Goal: Task Accomplishment & Management: Use online tool/utility

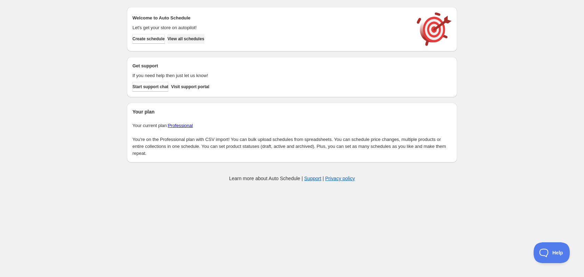
click at [200, 41] on span "View all schedules" at bounding box center [185, 39] width 37 height 6
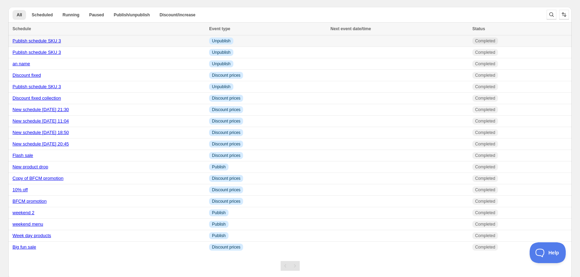
click at [57, 39] on link "Publish schedule SKU 3" at bounding box center [37, 40] width 48 height 5
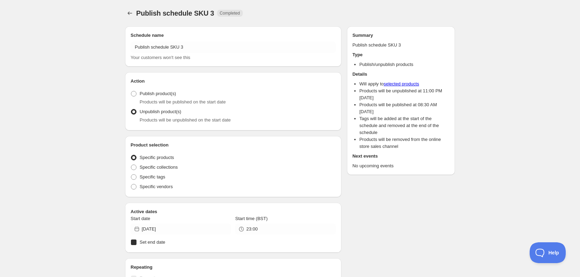
radio input "true"
checkbox input "true"
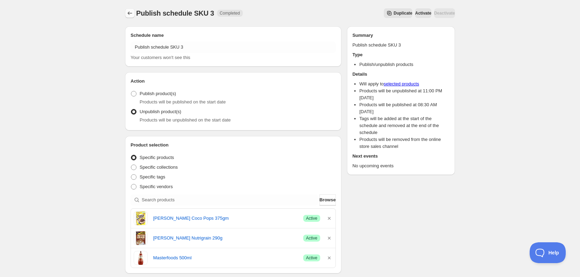
click at [129, 14] on icon "Schedules" at bounding box center [130, 12] width 5 height 3
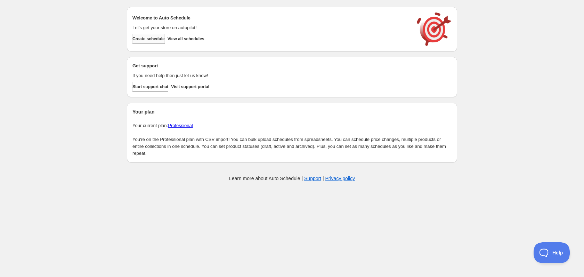
click at [161, 41] on span "Create schedule" at bounding box center [148, 39] width 32 height 6
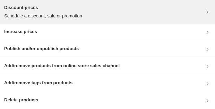
click at [105, 14] on div "Discount prices Schedule a discount, sale or promotion" at bounding box center [107, 11] width 207 height 15
